Goal: Find specific page/section: Find specific page/section

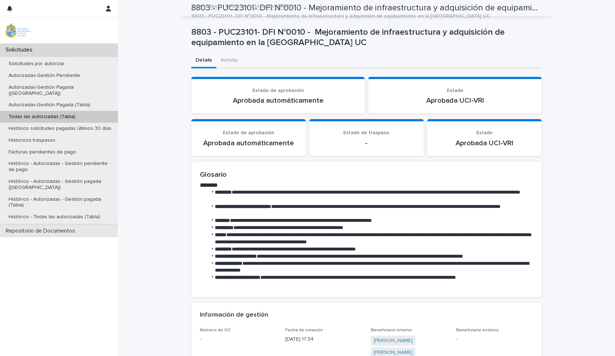
scroll to position [716, 0]
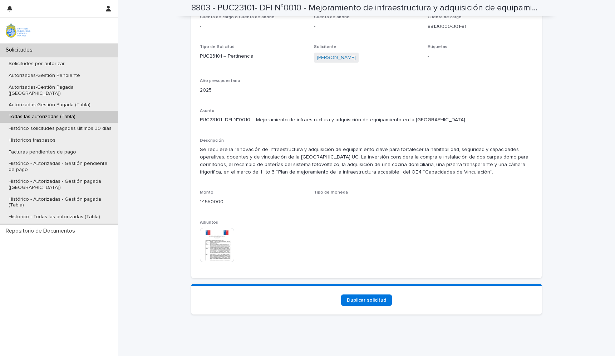
click at [26, 114] on div "Todas las autorizadas (Tabla)" at bounding box center [59, 117] width 118 height 12
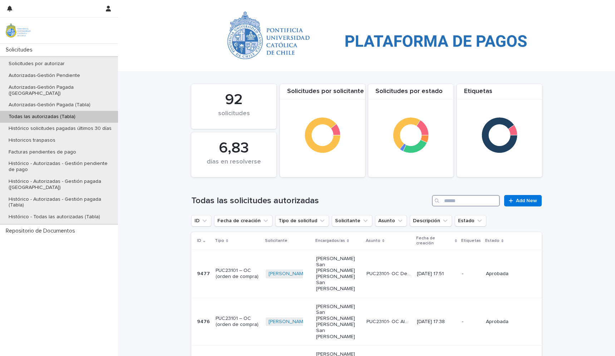
click at [465, 202] on input "Search" at bounding box center [466, 200] width 68 height 11
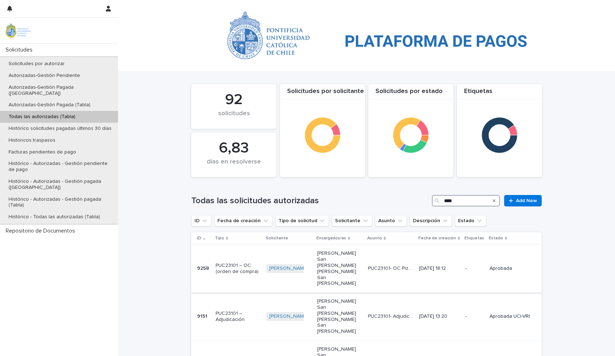
type input "****"
click at [404, 264] on p "PUC23101- OC Pizarra Vidrio Templado [GEOGRAPHIC_DATA]" at bounding box center [391, 268] width 46 height 8
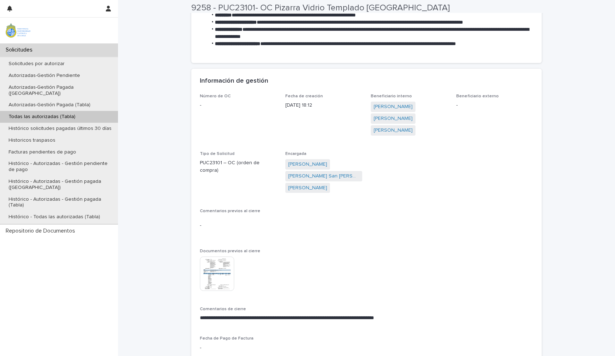
scroll to position [296, 0]
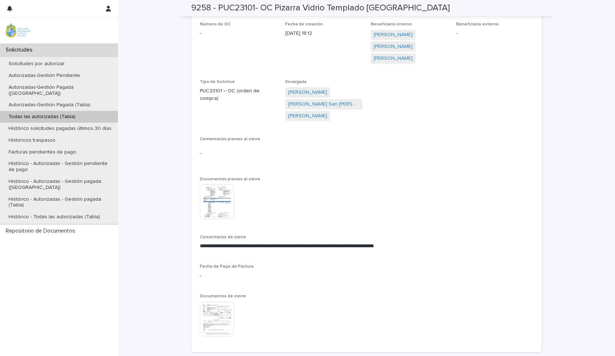
click at [217, 321] on img at bounding box center [217, 319] width 34 height 34
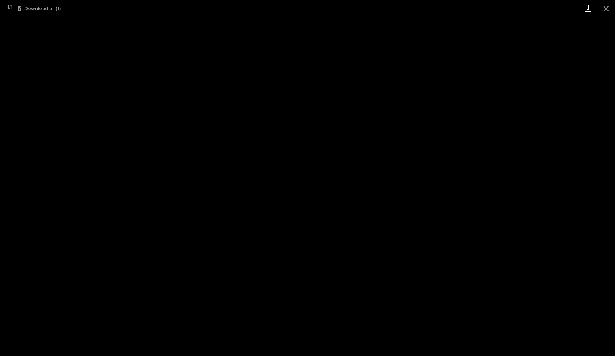
click at [588, 10] on link "Download" at bounding box center [588, 8] width 18 height 17
